Goal: Information Seeking & Learning: Compare options

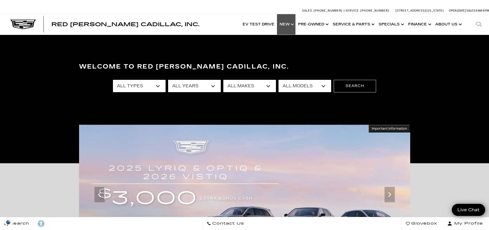
click at [289, 25] on link "Show New" at bounding box center [286, 24] width 18 height 21
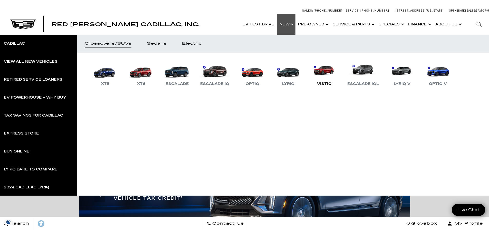
click at [329, 72] on link "VISTIQ" at bounding box center [324, 73] width 31 height 27
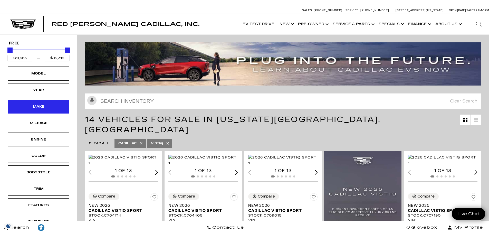
click at [52, 101] on div "Make" at bounding box center [39, 107] width 62 height 14
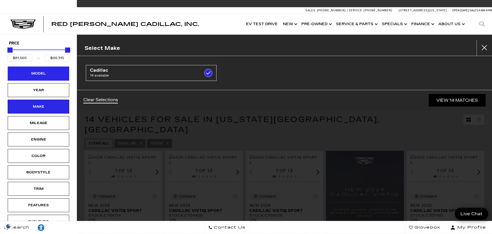
click at [44, 73] on div "Model" at bounding box center [39, 74] width 26 height 6
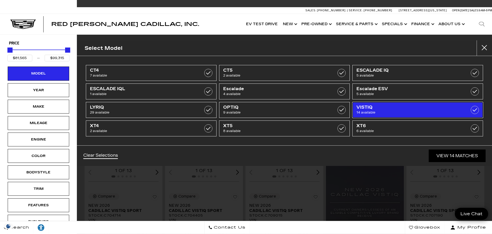
click at [369, 112] on span "14 available" at bounding box center [409, 112] width 104 height 5
type input "$44,684"
type input "$158,810"
checkbox input "false"
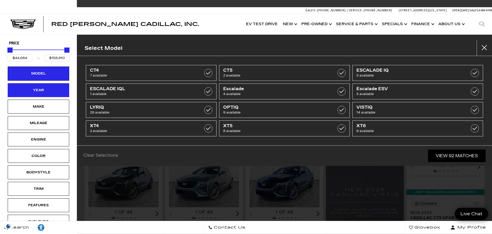
click at [41, 91] on div "Year" at bounding box center [39, 90] width 26 height 6
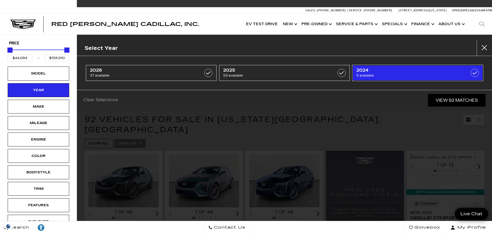
click at [400, 69] on span "2024" at bounding box center [409, 70] width 104 height 5
type input "$58,934"
checkbox input "true"
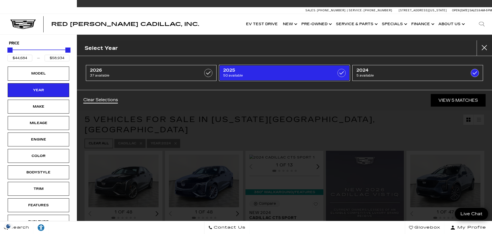
click at [277, 74] on span "50 available" at bounding box center [275, 75] width 104 height 5
type input "$148,054"
checkbox input "true"
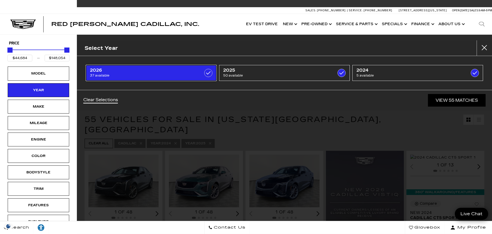
click at [145, 71] on span "2026" at bounding box center [142, 70] width 104 height 5
type input "$158,810"
checkbox input "true"
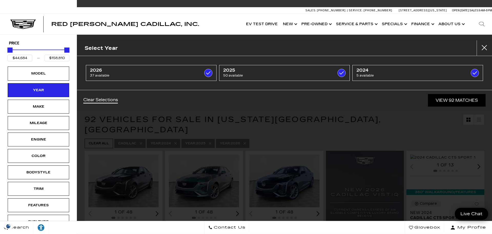
click at [292, 102] on div "Clear Selections View 92 Matches" at bounding box center [284, 100] width 415 height 21
click at [485, 50] on button "Close" at bounding box center [484, 47] width 15 height 15
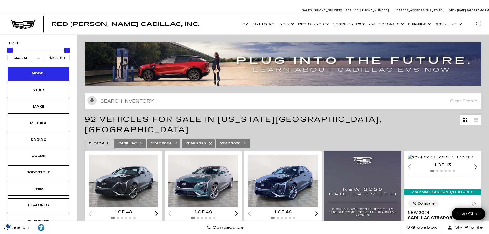
click at [28, 71] on div "Model" at bounding box center [39, 74] width 26 height 6
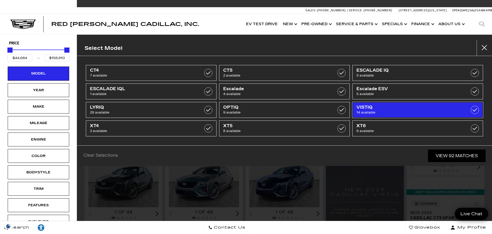
click at [379, 106] on span "VISTIQ" at bounding box center [409, 107] width 104 height 5
type input "$81,565"
type input "$99,315"
checkbox input "true"
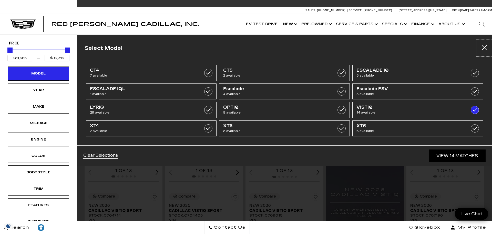
click at [484, 49] on button "Close" at bounding box center [484, 47] width 15 height 15
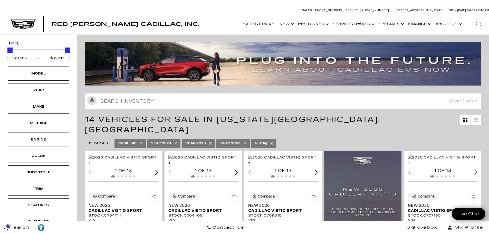
click at [247, 141] on icon at bounding box center [245, 143] width 4 height 4
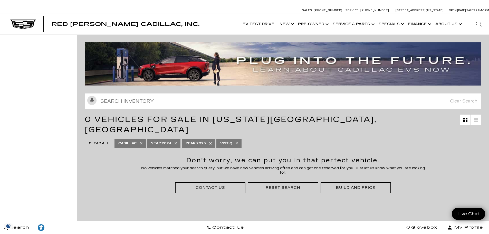
click at [222, 140] on span "VISTIQ" at bounding box center [226, 143] width 12 height 6
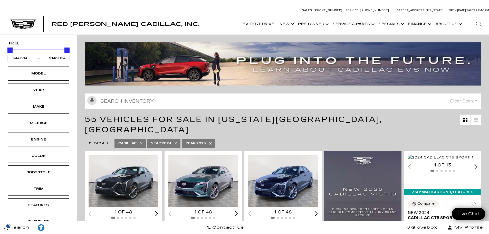
click at [212, 141] on icon at bounding box center [210, 143] width 4 height 4
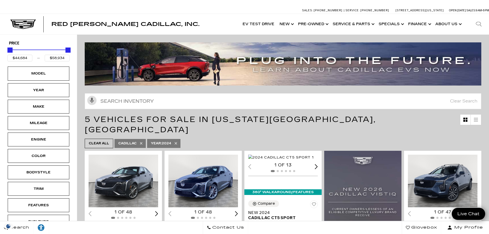
click at [175, 141] on icon at bounding box center [176, 143] width 4 height 4
type input "$158,810"
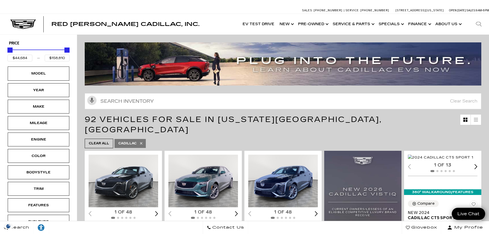
click at [141, 142] on icon at bounding box center [141, 143] width 2 height 2
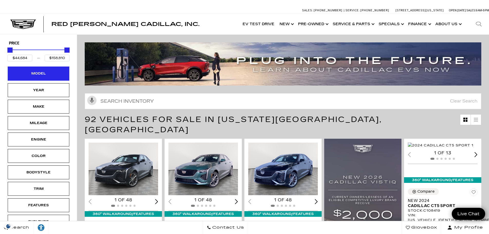
click at [44, 75] on div "Model" at bounding box center [39, 74] width 26 height 6
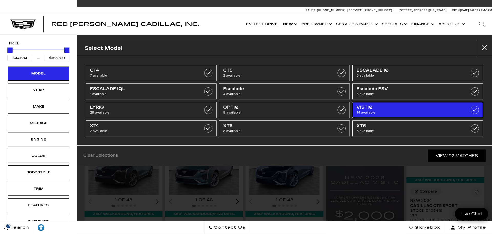
click at [418, 106] on span "VISTIQ" at bounding box center [409, 107] width 104 height 5
type input "$81,565"
type input "$99,315"
checkbox input "true"
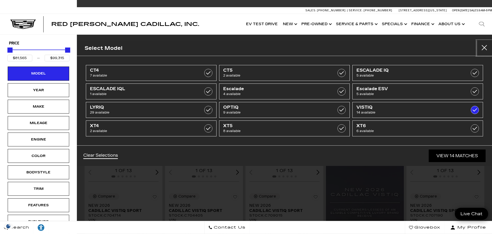
click at [485, 48] on button "Close" at bounding box center [484, 47] width 15 height 15
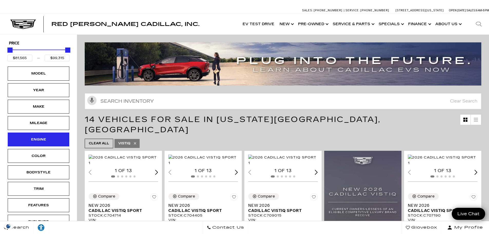
click at [33, 138] on div "Engine" at bounding box center [39, 139] width 26 height 6
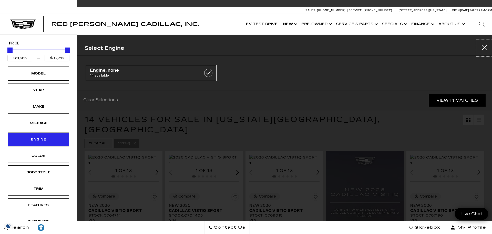
click at [486, 49] on button "Close" at bounding box center [484, 47] width 15 height 15
